Goal: Task Accomplishment & Management: Use online tool/utility

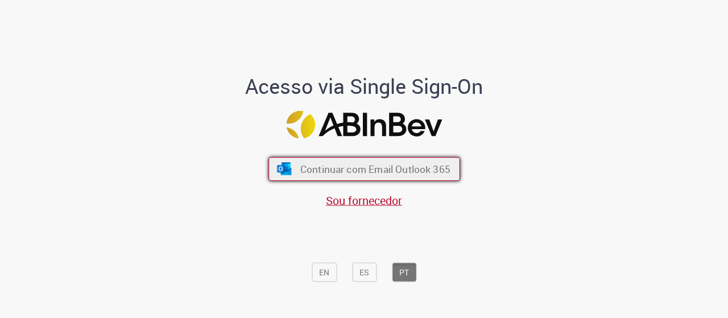
click at [405, 168] on span "Continuar com Email Outlook 365" at bounding box center [375, 168] width 150 height 13
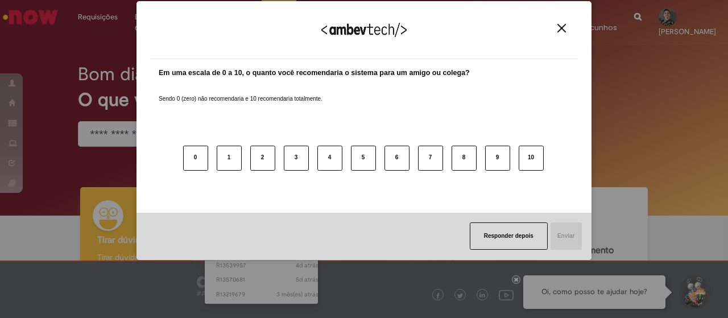
click at [240, 59] on div "Em uma escala de 0 a 10, o quanto você recomendaria o sistema para um amigo ou …" at bounding box center [364, 136] width 428 height 154
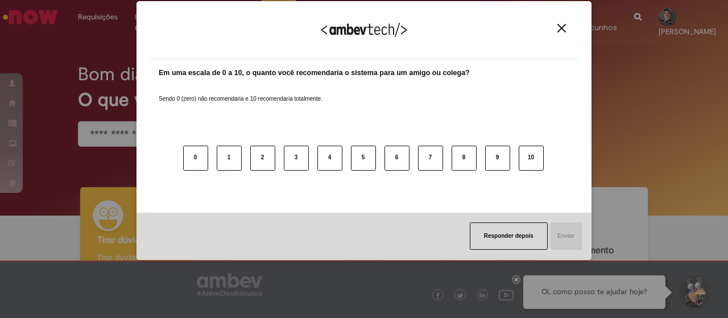
click at [561, 28] on img "Close" at bounding box center [561, 28] width 9 height 9
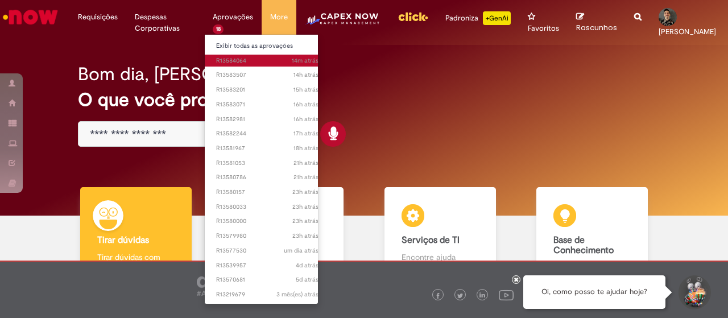
click at [235, 64] on span "14m atrás 14 minutos atrás R13584064" at bounding box center [267, 60] width 102 height 9
click at [226, 59] on span "14m atrás 14 minutos atrás R13584064" at bounding box center [267, 60] width 102 height 9
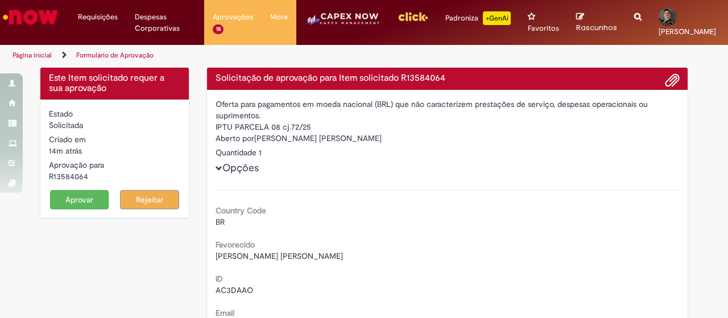
click at [85, 193] on button "Aprovar" at bounding box center [79, 199] width 59 height 19
